Goal: Information Seeking & Learning: Learn about a topic

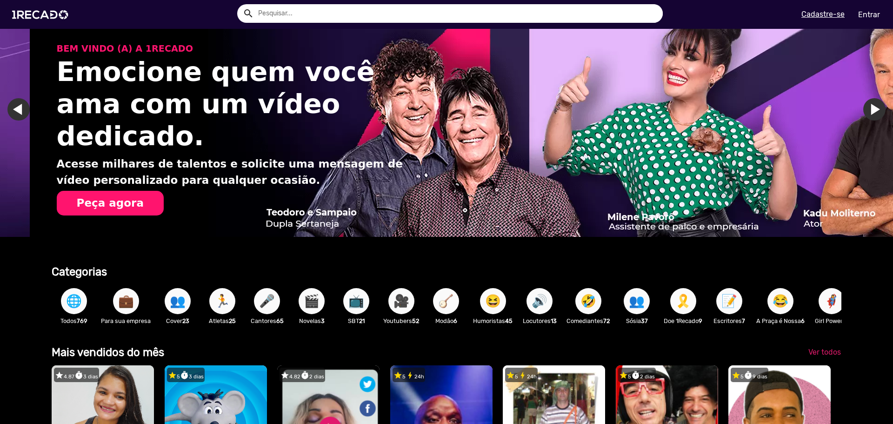
scroll to position [0, 1771]
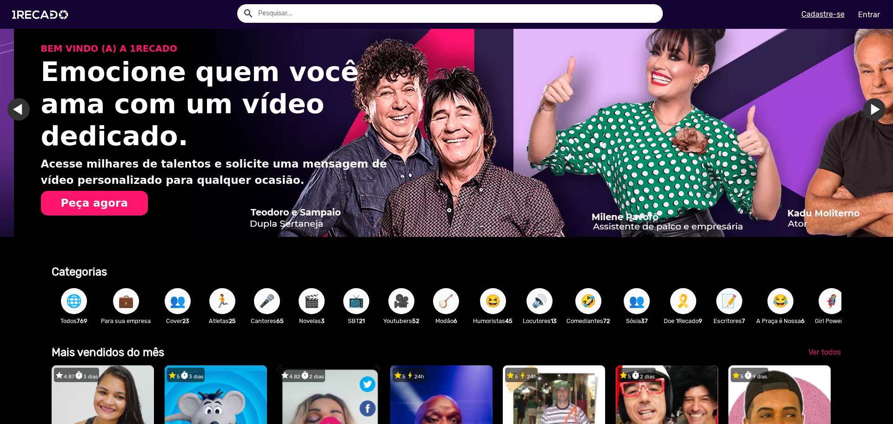
click at [287, 9] on input "text" at bounding box center [456, 13] width 411 height 19
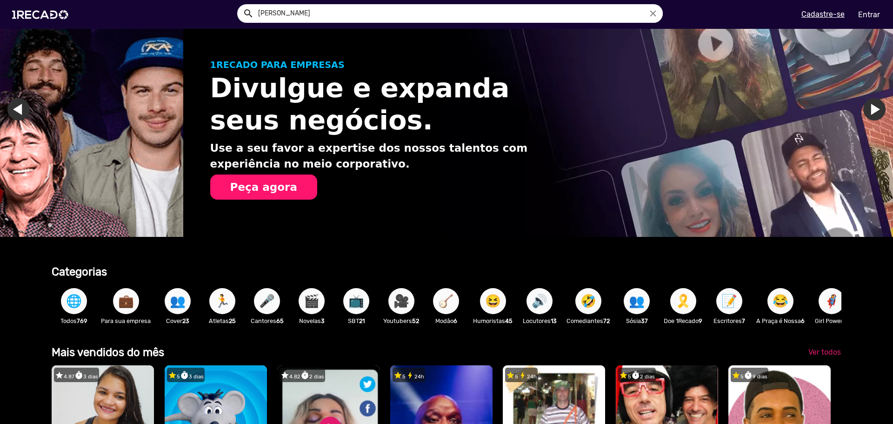
scroll to position [0, 0]
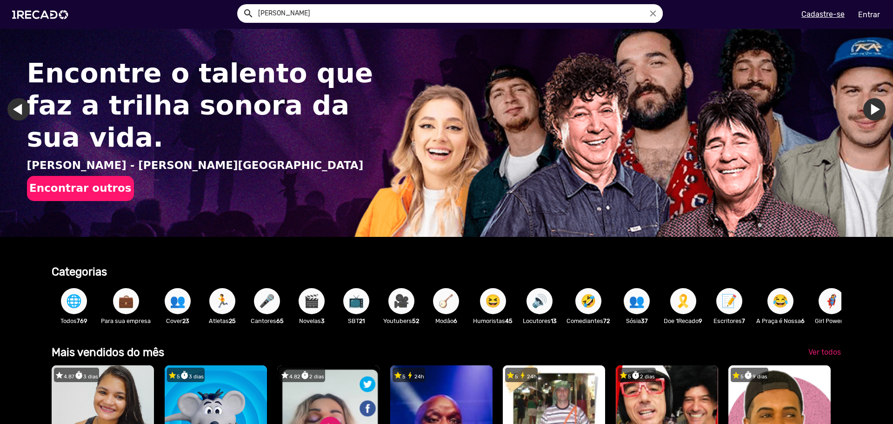
click at [239, 5] on button "search" at bounding box center [247, 13] width 16 height 16
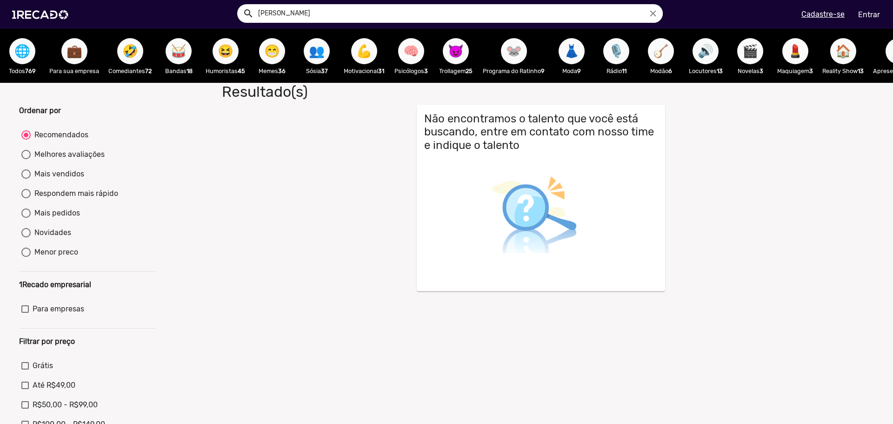
click at [287, 9] on input "[PERSON_NAME]" at bounding box center [456, 13] width 411 height 19
type input "[PERSON_NAME] Ackless"
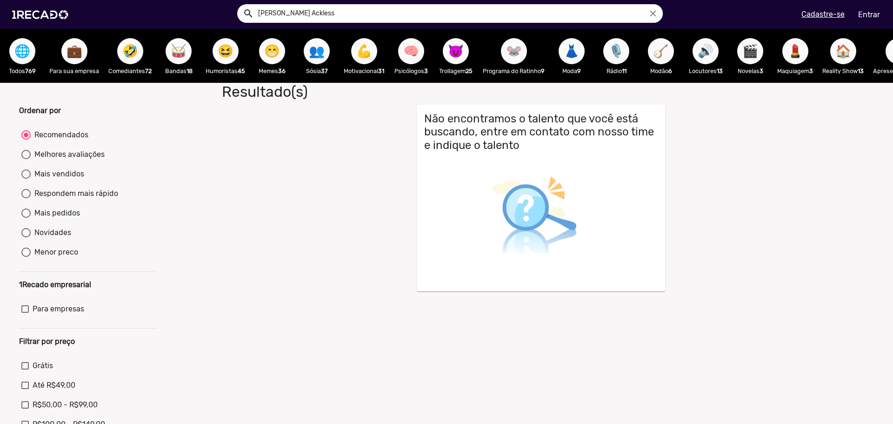
click at [239, 5] on button "search" at bounding box center [247, 13] width 16 height 16
click at [20, 52] on span "🌐" at bounding box center [22, 51] width 16 height 26
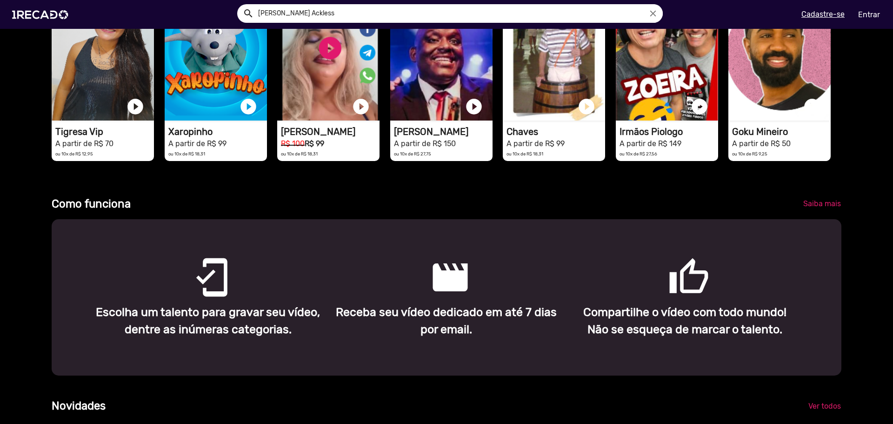
scroll to position [279, 0]
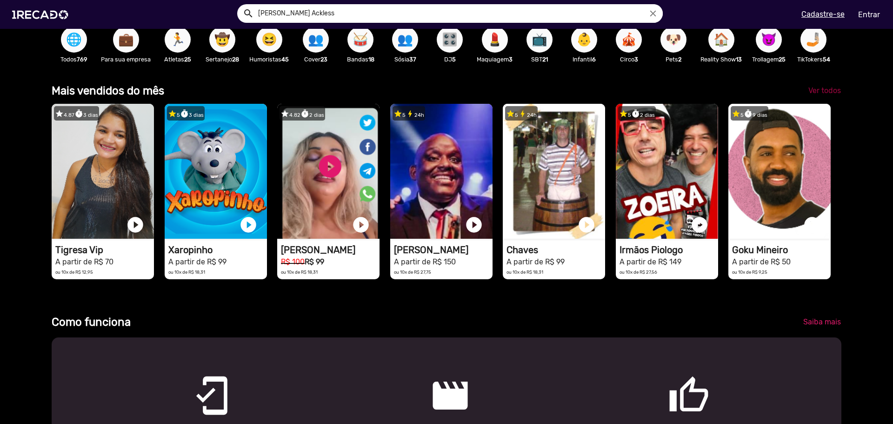
click at [811, 95] on span "Ver todos" at bounding box center [824, 90] width 33 height 9
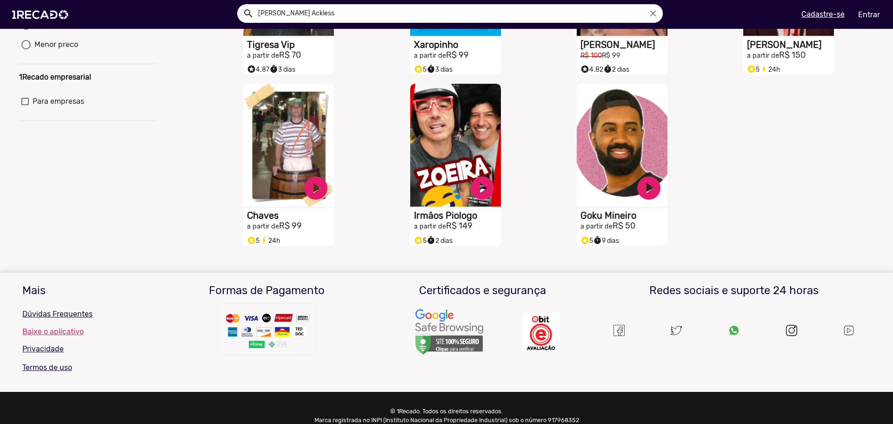
scroll to position [186, 0]
